Goal: Find specific page/section: Find specific page/section

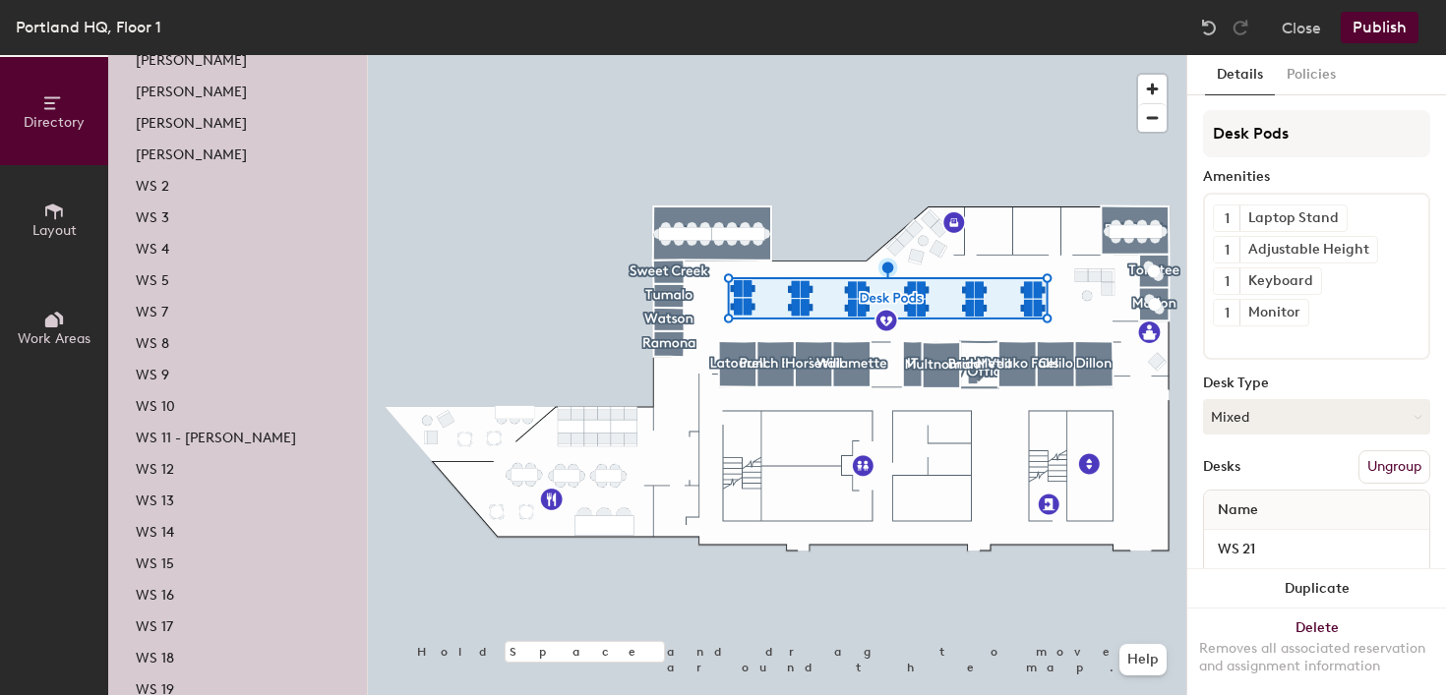
scroll to position [378, 0]
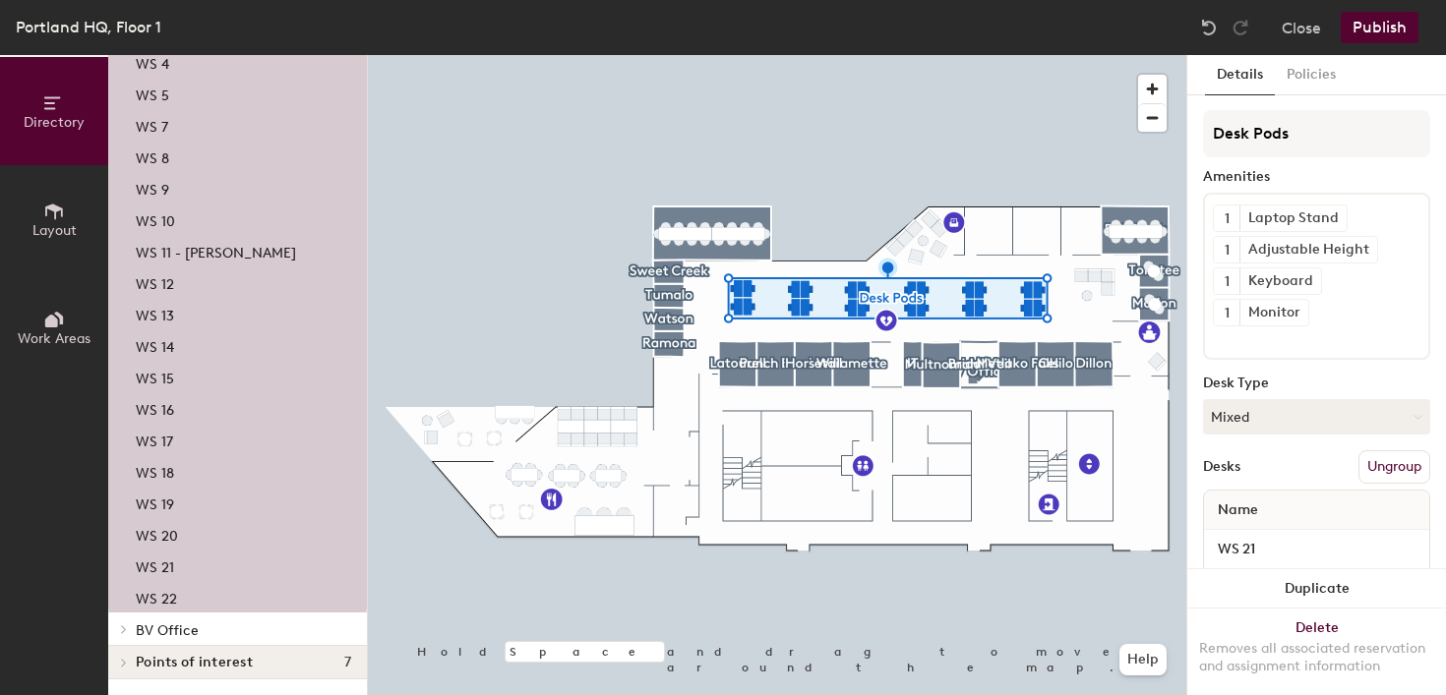
click at [172, 504] on div "WS 19" at bounding box center [237, 502] width 259 height 31
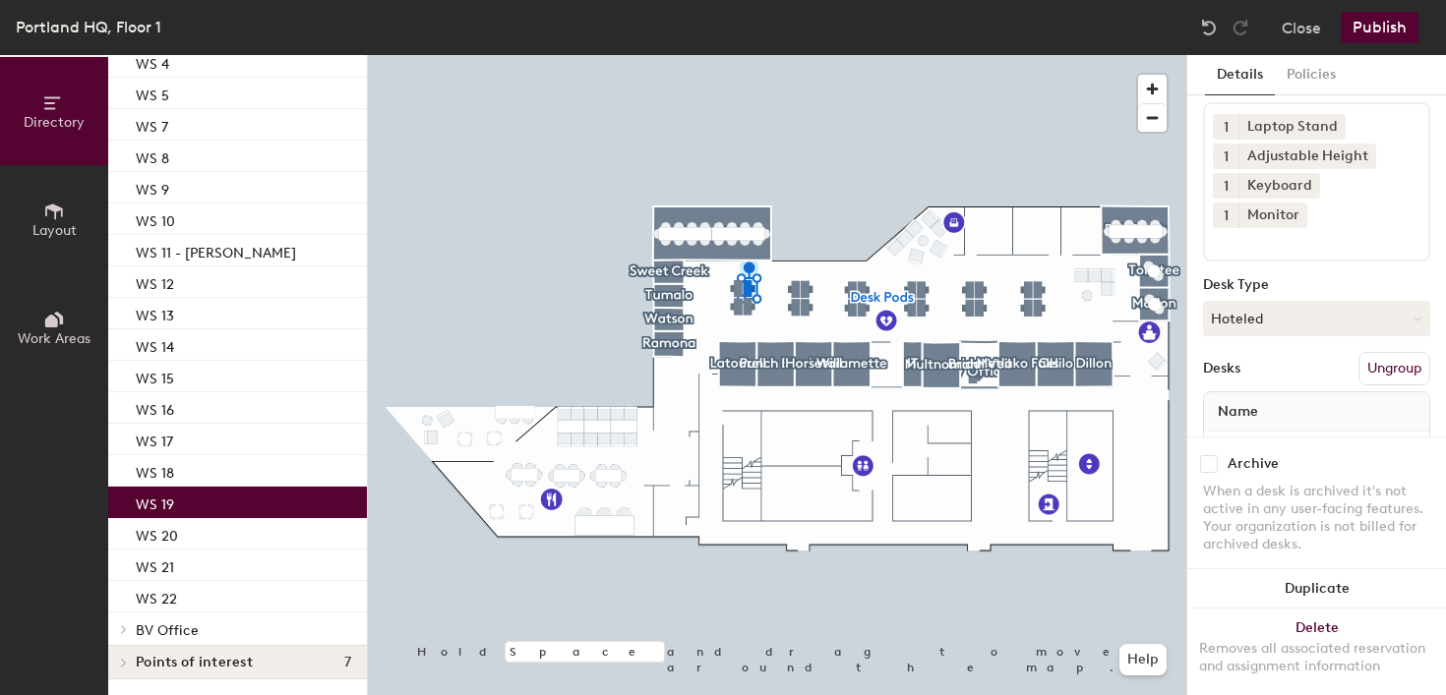
scroll to position [124, 0]
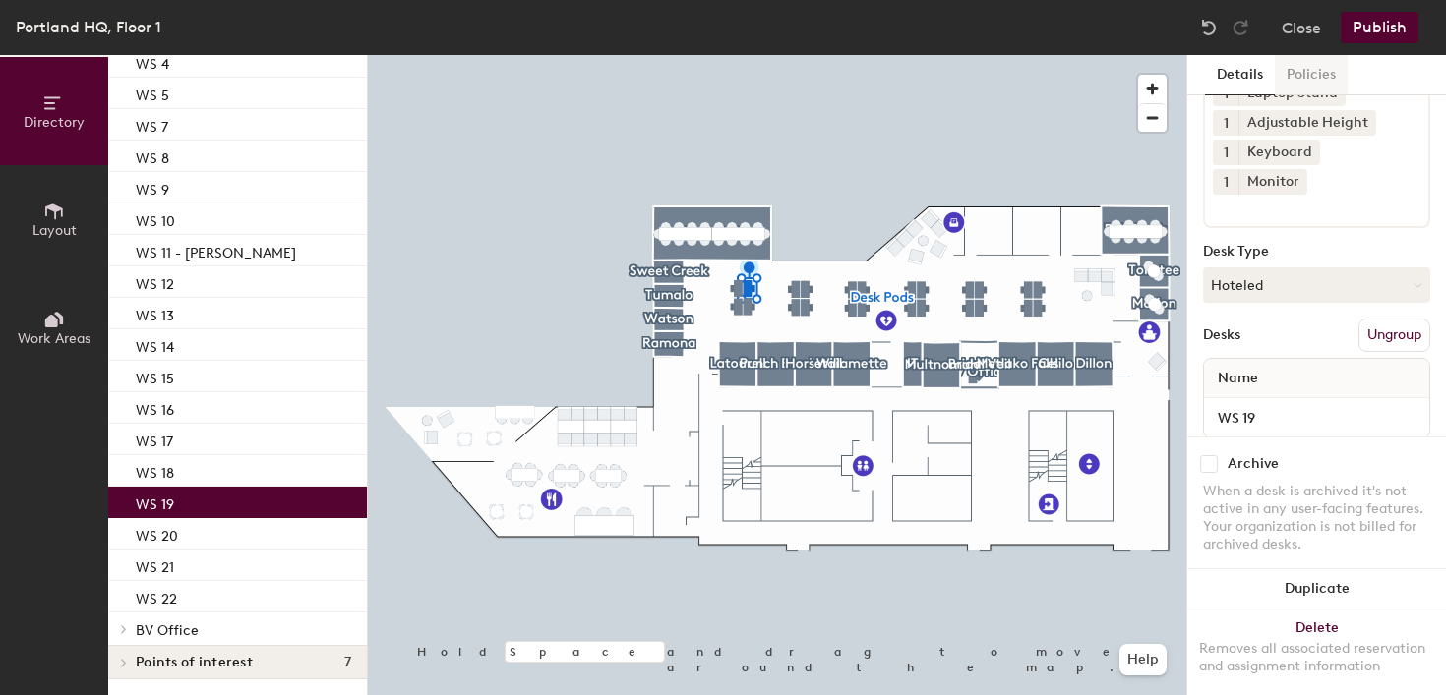
click at [1292, 78] on button "Policies" at bounding box center [1311, 75] width 73 height 40
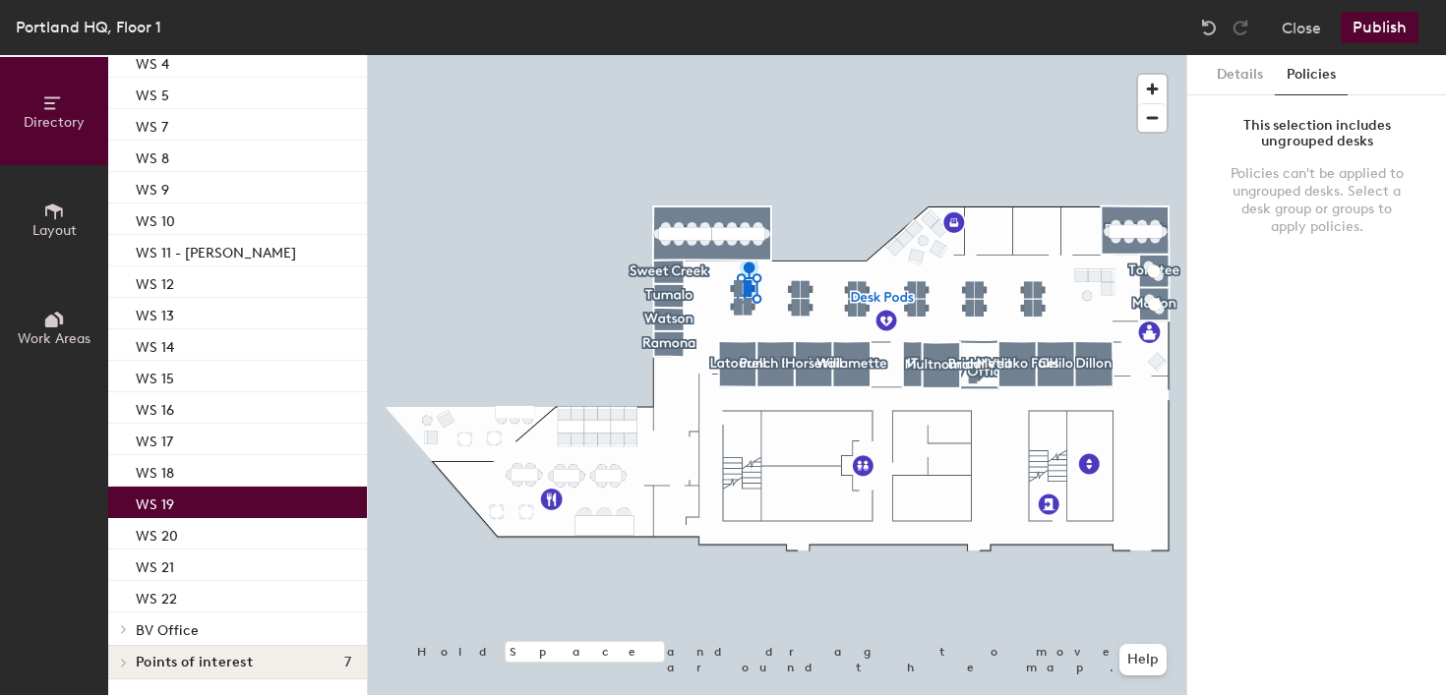
scroll to position [0, 0]
click at [1255, 76] on button "Details" at bounding box center [1240, 75] width 70 height 40
